Goal: Information Seeking & Learning: Learn about a topic

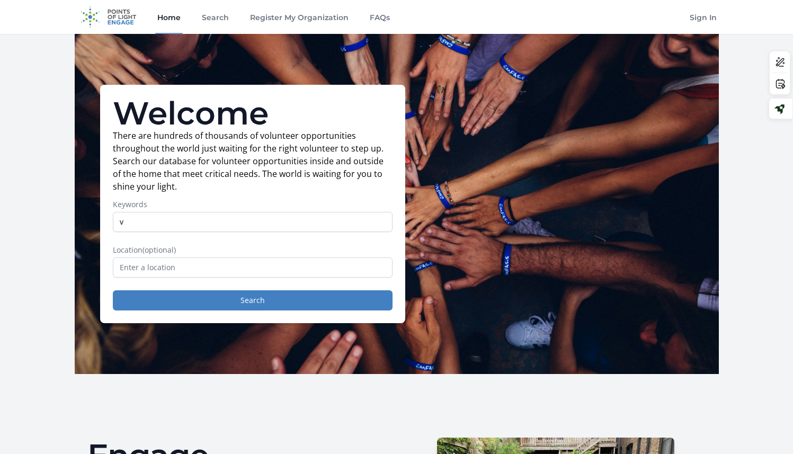
type input "v"
click at [287, 261] on input "text" at bounding box center [253, 267] width 280 height 20
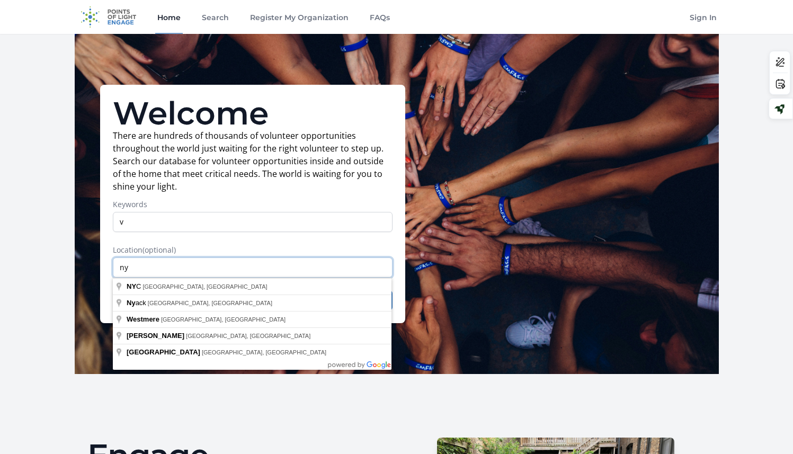
type input "n"
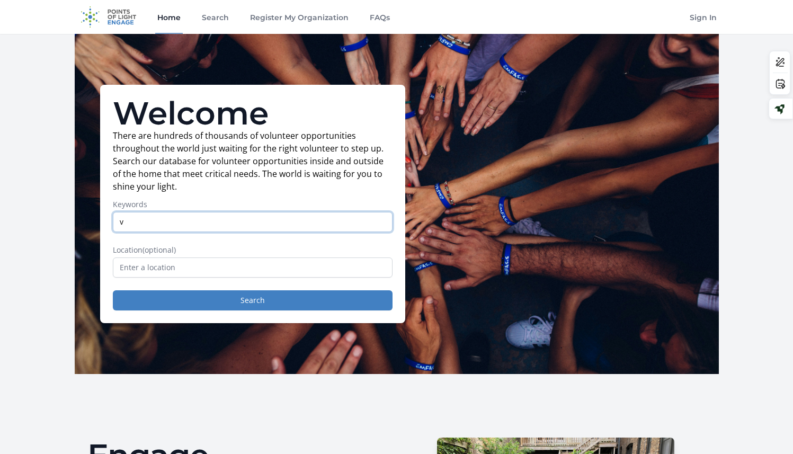
click at [252, 219] on input "v" at bounding box center [253, 222] width 280 height 20
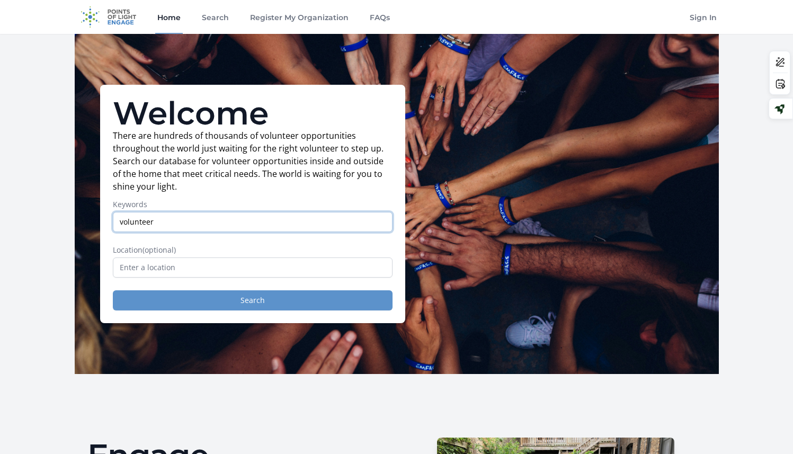
type input "volunteer"
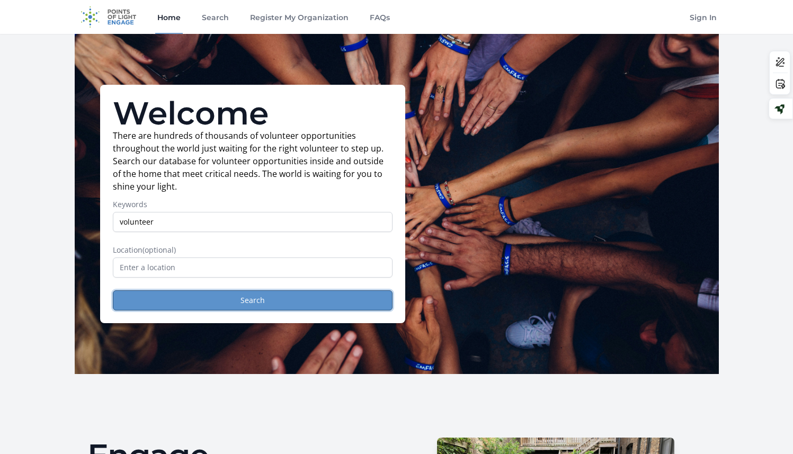
click at [211, 296] on button "Search" at bounding box center [253, 300] width 280 height 20
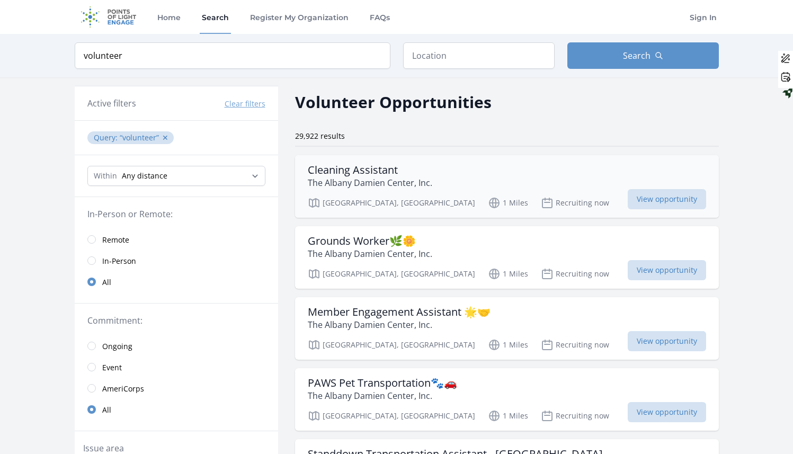
click at [455, 176] on div "Cleaning Assistant The Albany Damien Center, Inc." at bounding box center [507, 176] width 398 height 25
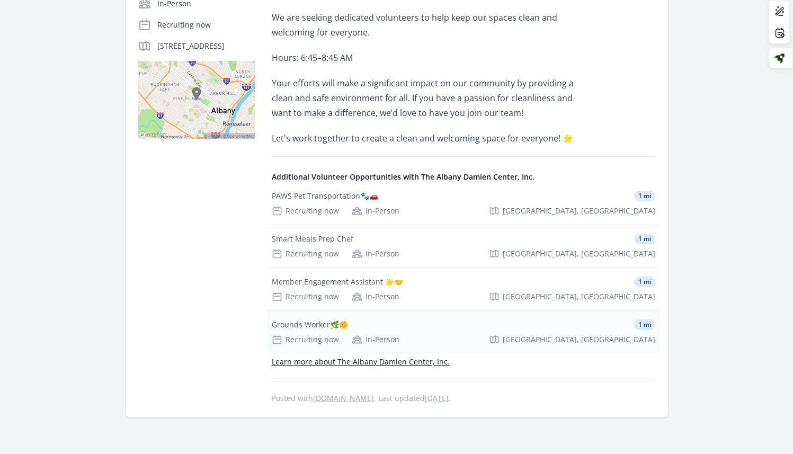
scroll to position [238, 0]
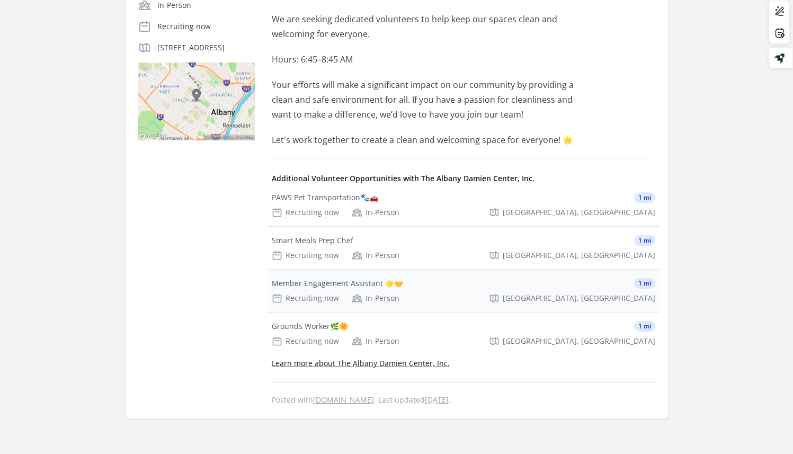
click at [421, 285] on div "Member Engagement Assistant 🌟🤝 1 mi" at bounding box center [463, 283] width 383 height 11
